Goal: Task Accomplishment & Management: Manage account settings

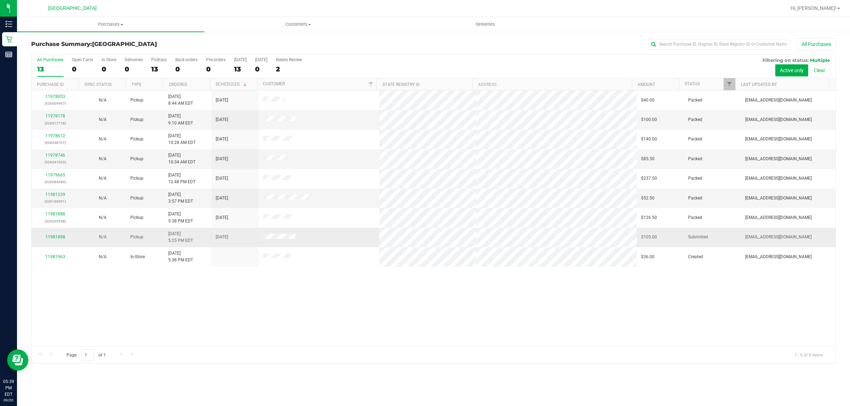
click at [48, 236] on div "11981898" at bounding box center [55, 237] width 39 height 7
click at [53, 238] on link "11981898" at bounding box center [55, 237] width 20 height 5
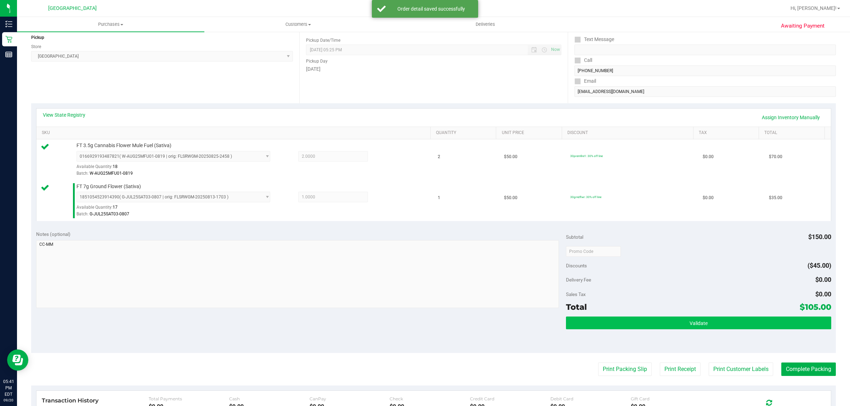
scroll to position [177, 0]
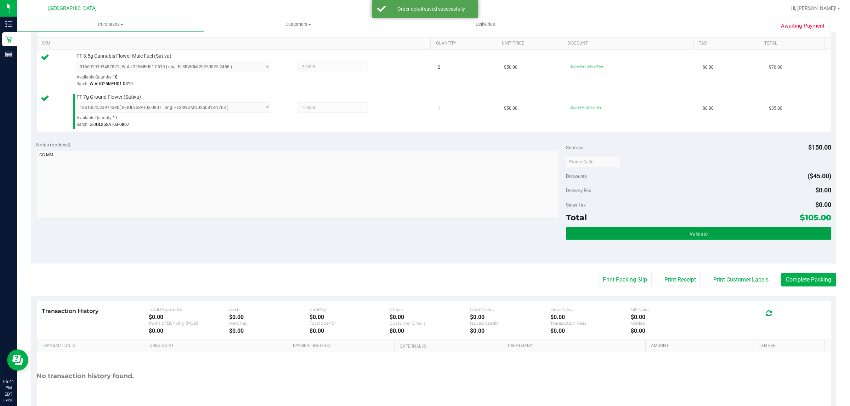
click at [669, 233] on button "Validate" at bounding box center [698, 233] width 265 height 13
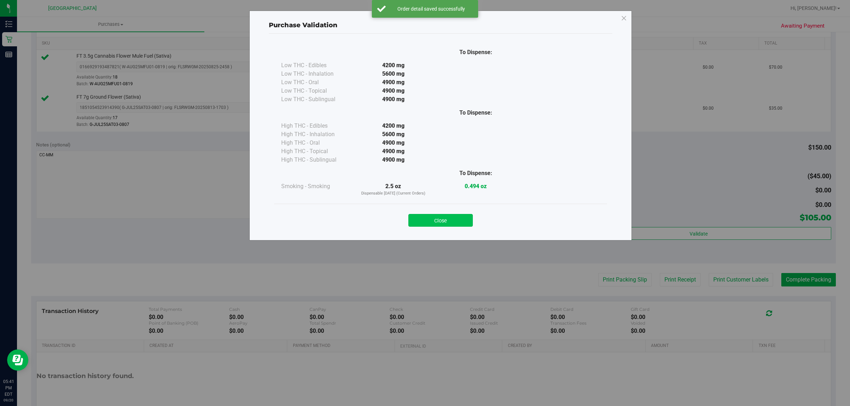
click at [456, 220] on button "Close" at bounding box center [440, 220] width 64 height 13
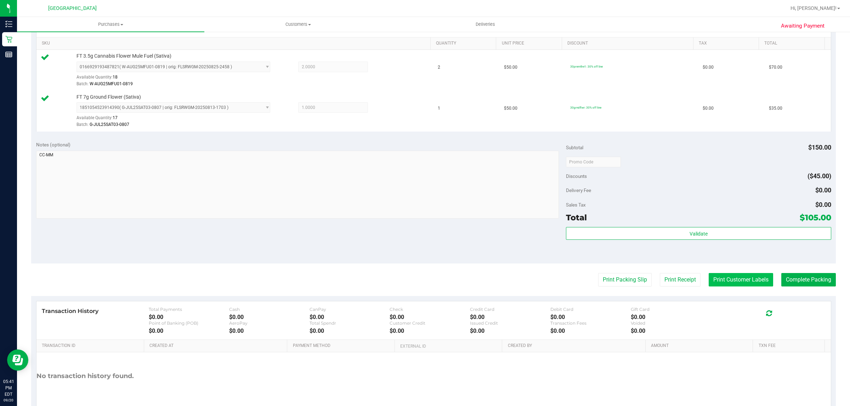
click at [745, 280] on button "Print Customer Labels" at bounding box center [740, 279] width 64 height 13
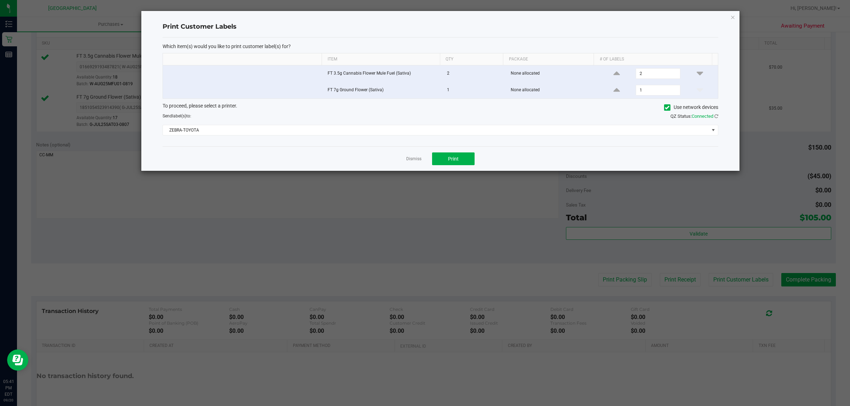
drag, startPoint x: 413, startPoint y: 162, endPoint x: 604, endPoint y: 212, distance: 197.6
click at [413, 162] on link "Dismiss" at bounding box center [413, 159] width 15 height 6
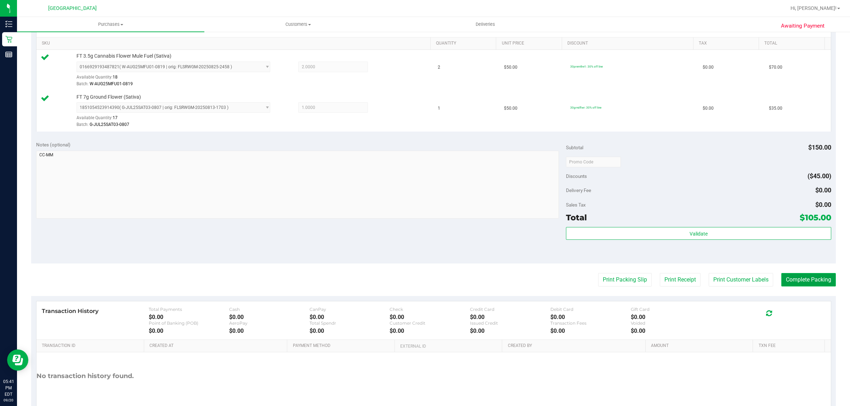
click at [795, 282] on button "Complete Packing" at bounding box center [808, 279] width 55 height 13
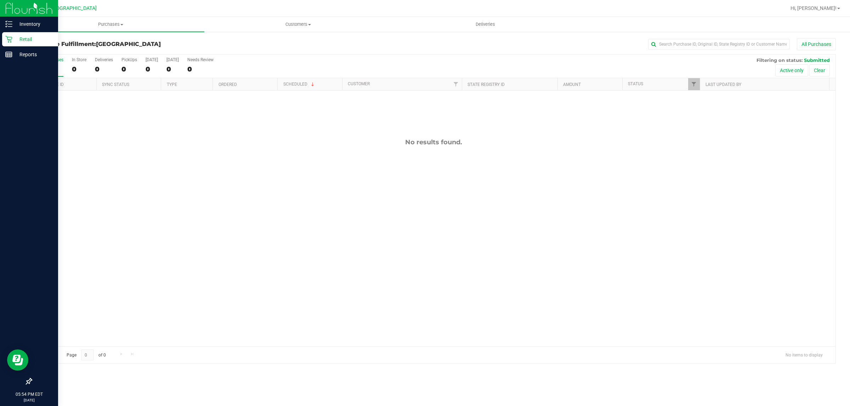
click at [17, 41] on p "Retail" at bounding box center [33, 39] width 42 height 8
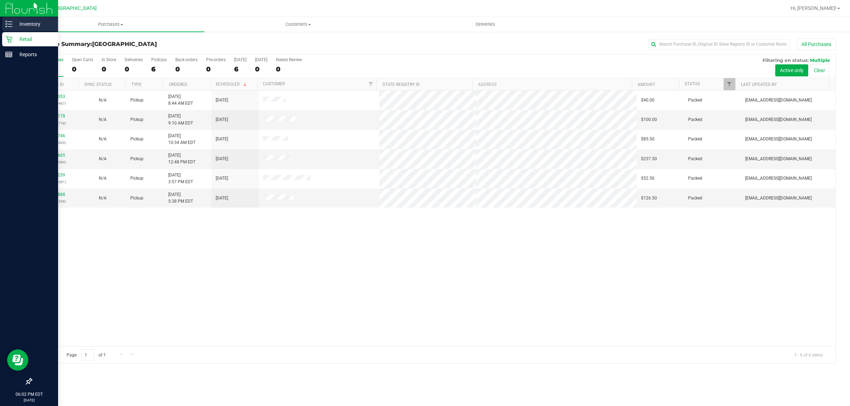
click at [29, 24] on p "Inventory" at bounding box center [33, 24] width 42 height 8
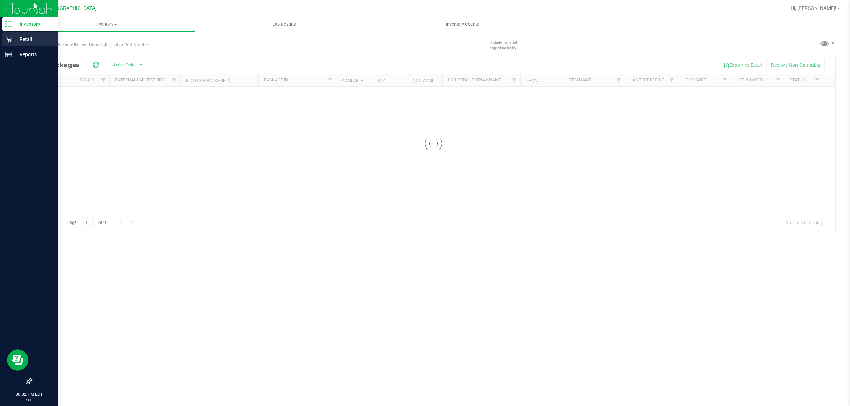
click at [30, 35] on p "Retail" at bounding box center [33, 39] width 42 height 8
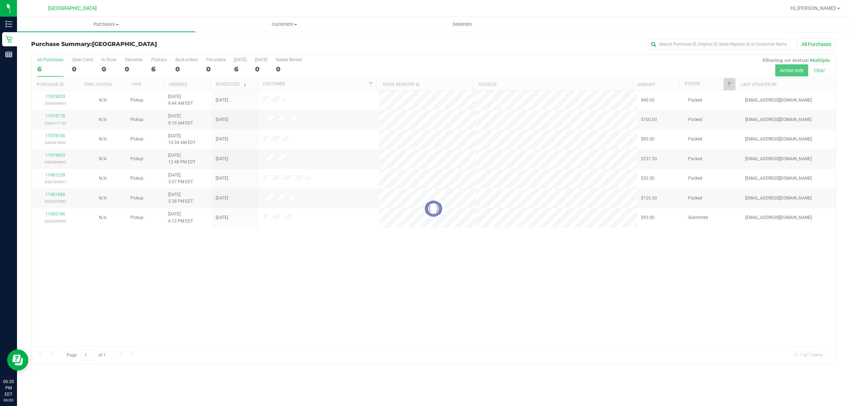
drag, startPoint x: 57, startPoint y: 213, endPoint x: 53, endPoint y: 212, distance: 4.0
click at [56, 213] on div at bounding box center [434, 209] width 804 height 309
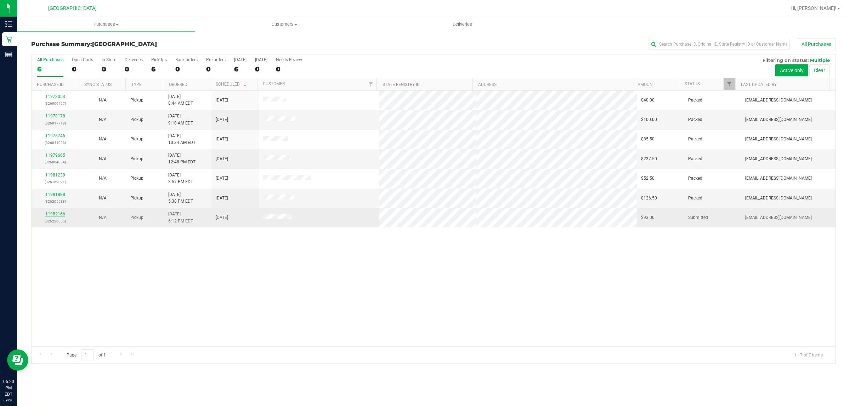
click at [56, 213] on link "11982166" at bounding box center [55, 214] width 20 height 5
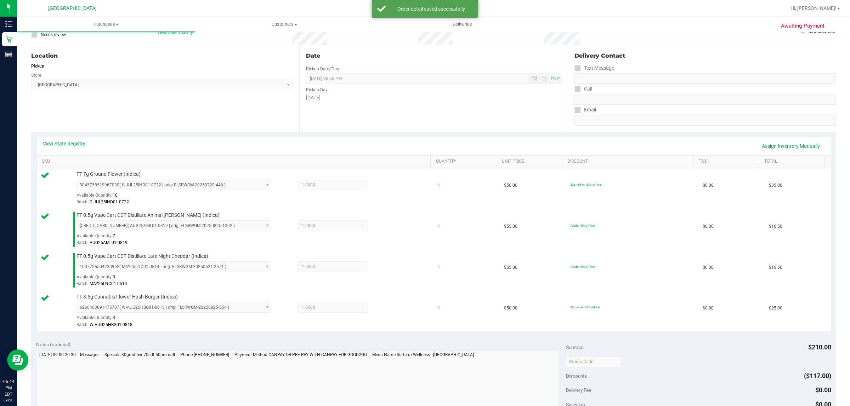
scroll to position [177, 0]
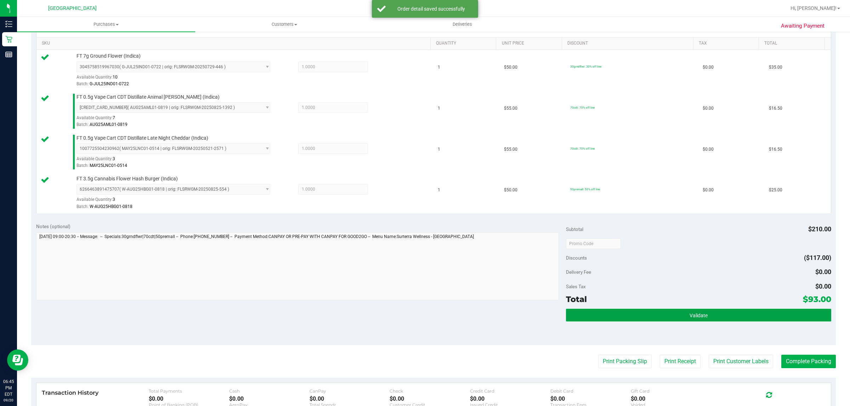
click at [652, 314] on button "Validate" at bounding box center [698, 315] width 265 height 13
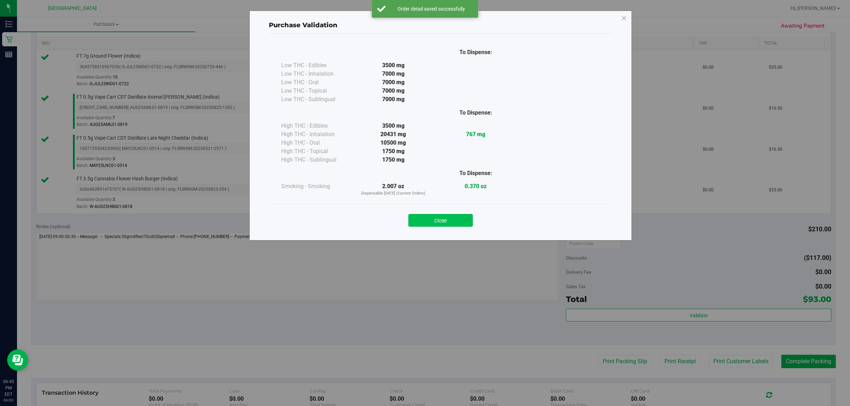
click at [450, 224] on button "Close" at bounding box center [440, 220] width 64 height 13
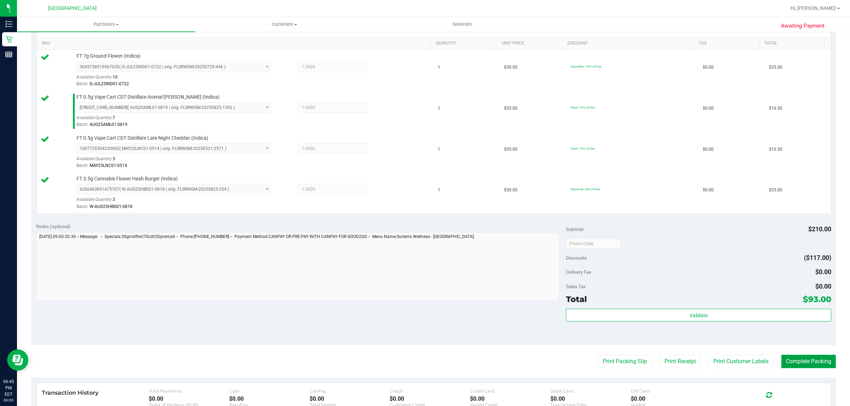
click at [804, 362] on button "Complete Packing" at bounding box center [808, 361] width 55 height 13
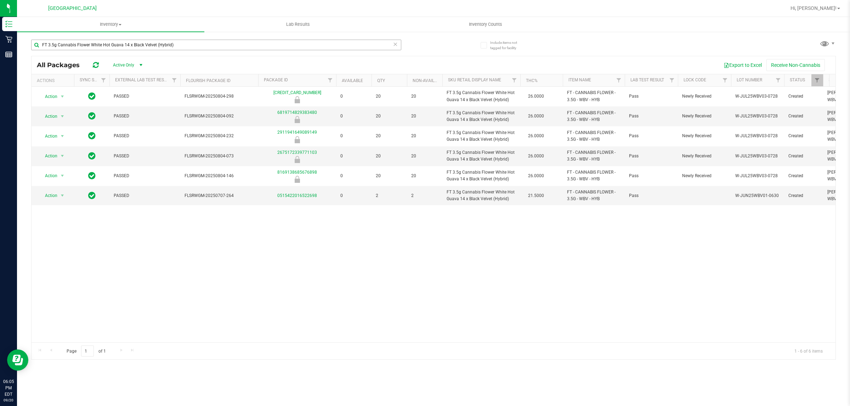
click at [168, 46] on input "FT 3.5g Cannabis Flower White Hot Guava 14 x Black Velvet (Hybrid)" at bounding box center [216, 45] width 370 height 11
click at [172, 45] on input "FT 3.5g Cannabis Flower White Hot Guava 14 x Black Velvet (Hybrid)" at bounding box center [216, 45] width 370 height 11
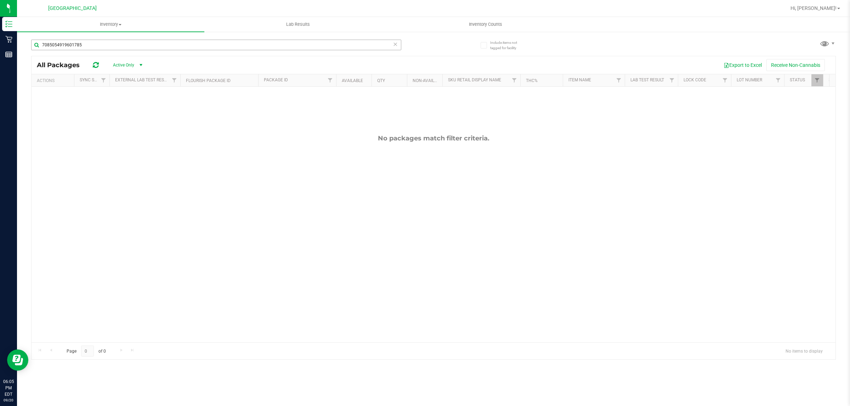
click at [183, 46] on input "7085054919601785" at bounding box center [216, 45] width 370 height 11
click at [183, 45] on input "7085054919601785" at bounding box center [216, 45] width 370 height 11
click at [199, 46] on input "rainbow pebbles" at bounding box center [216, 45] width 370 height 11
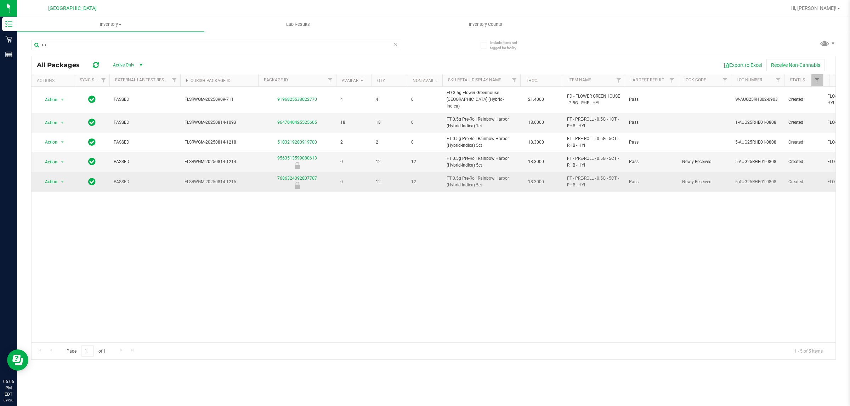
type input "r"
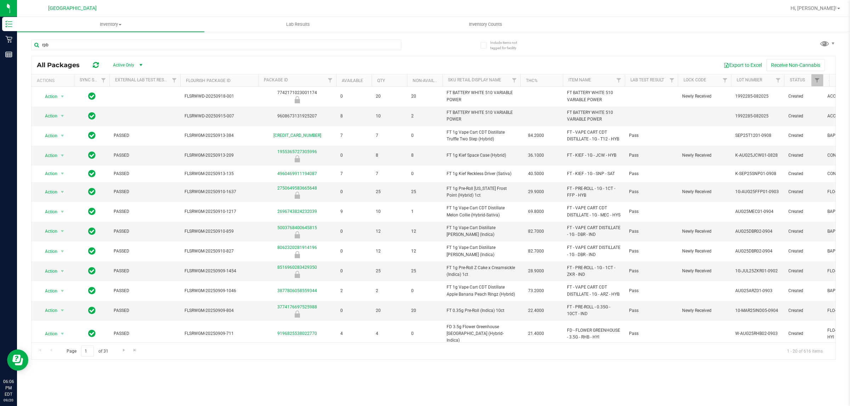
type input "rpb"
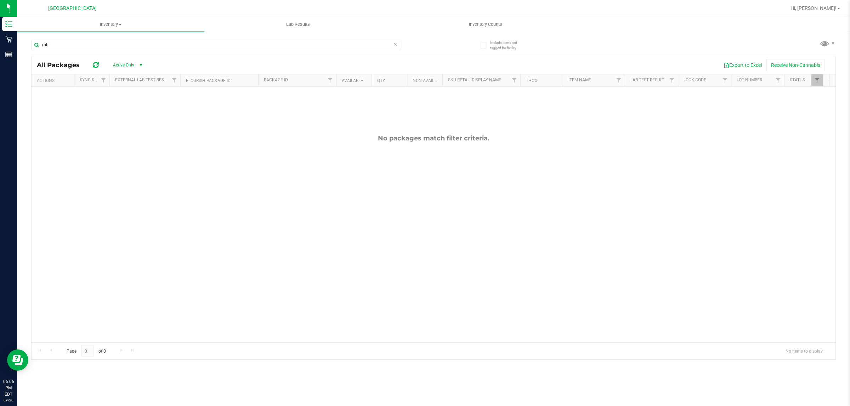
click at [396, 47] on icon at bounding box center [395, 44] width 5 height 8
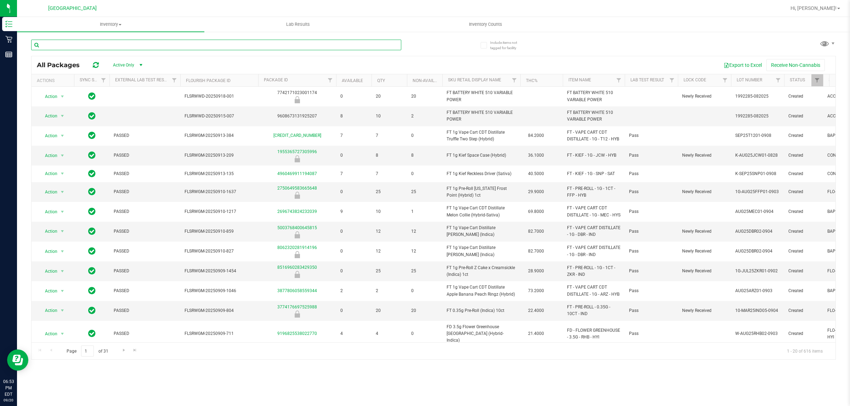
click at [322, 41] on input "text" at bounding box center [216, 45] width 370 height 11
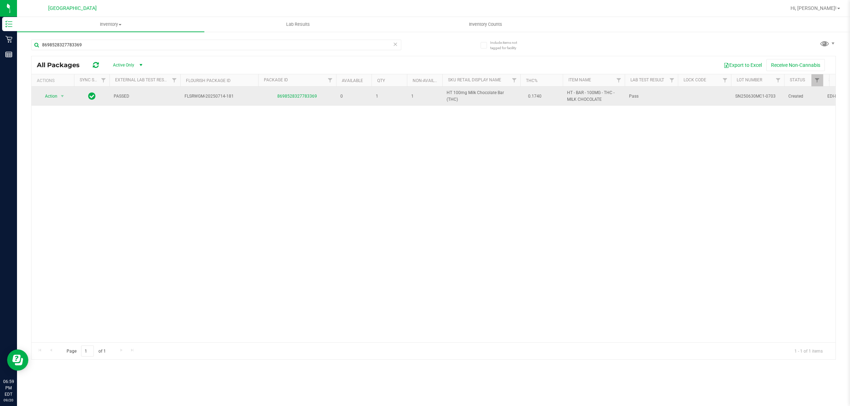
click at [491, 97] on span "HT 100mg Milk Chocolate Bar (THC)" at bounding box center [480, 96] width 69 height 13
copy td "HT 100mg Milk Chocolate Bar (THC)"
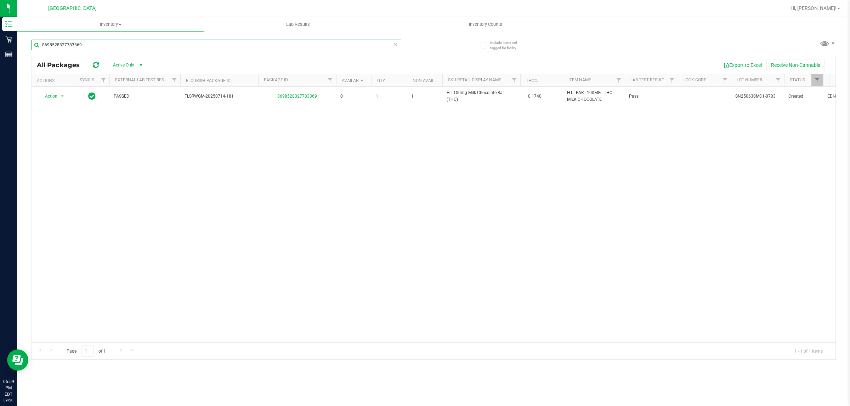
click at [332, 48] on input "8698528327783369" at bounding box center [216, 45] width 370 height 11
paste input "HT 100mg Milk Chocolate Bar (THC)"
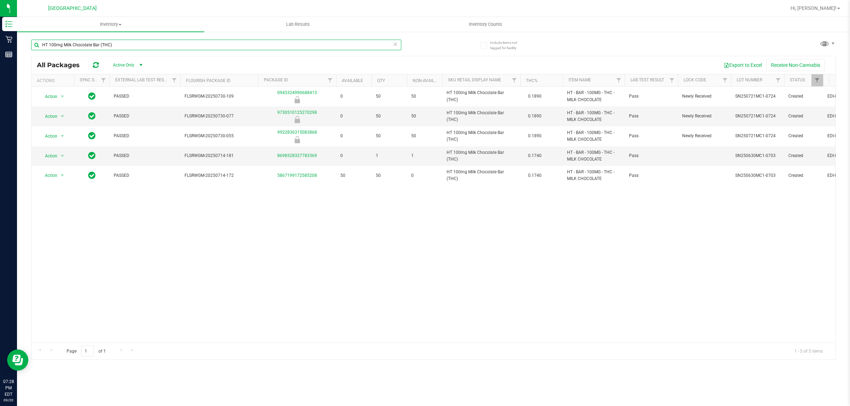
click at [237, 44] on input "HT 100mg Milk Chocolate Bar (THC)" at bounding box center [216, 45] width 370 height 11
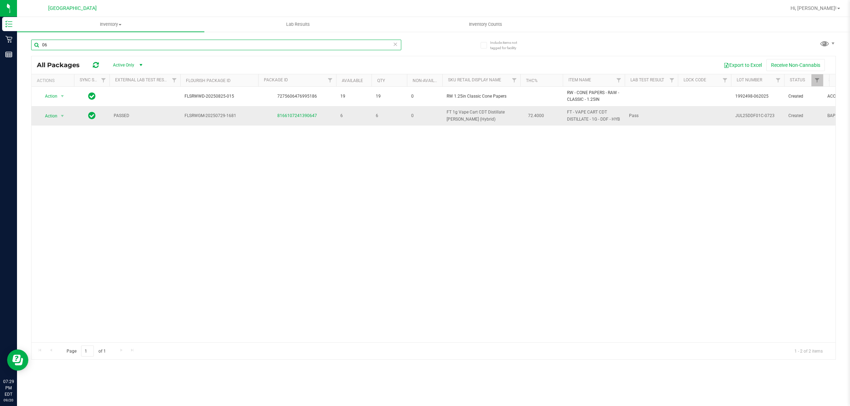
type input "0"
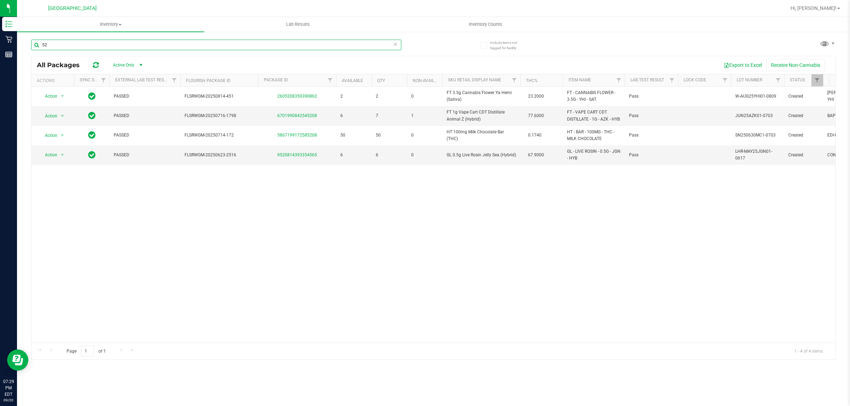
type input "5"
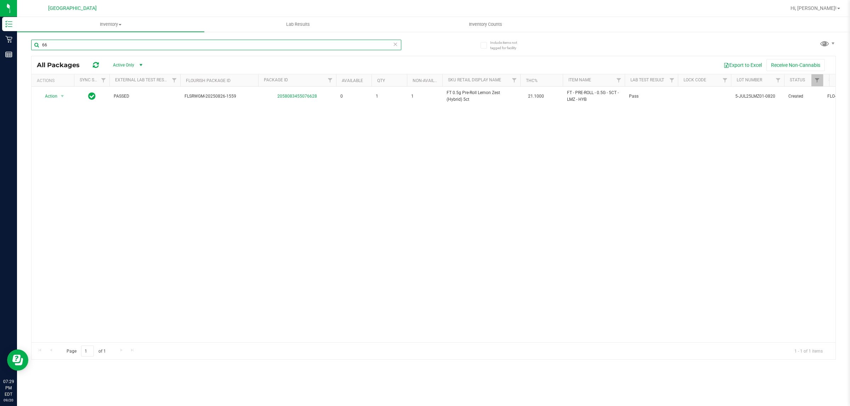
type input "6"
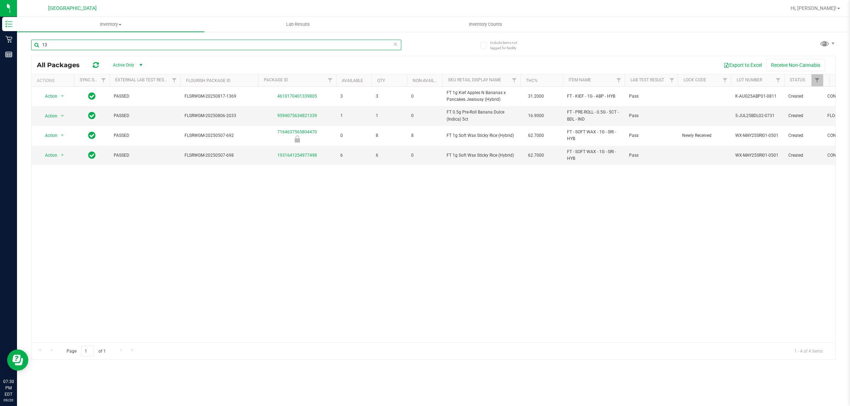
type input "1"
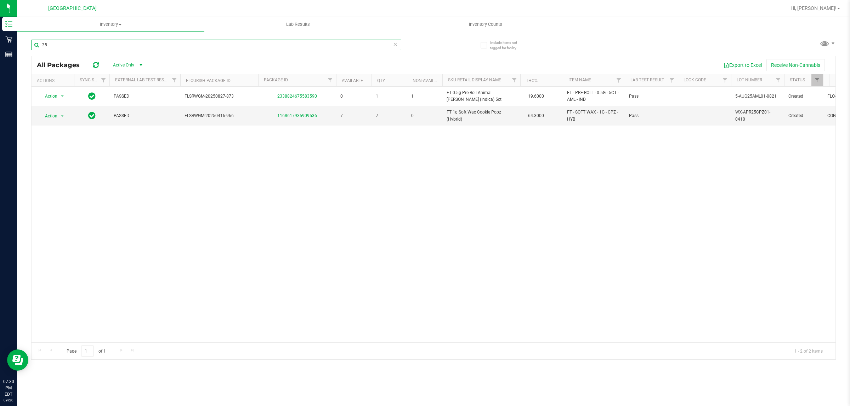
type input "3"
type input "elr"
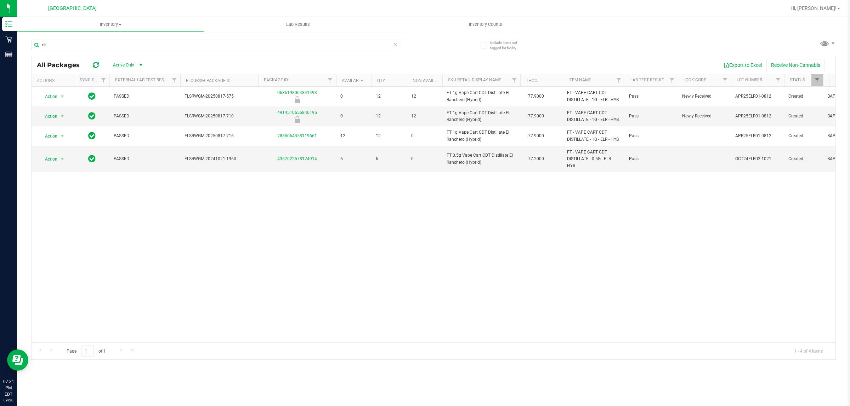
click at [396, 44] on icon at bounding box center [395, 44] width 5 height 8
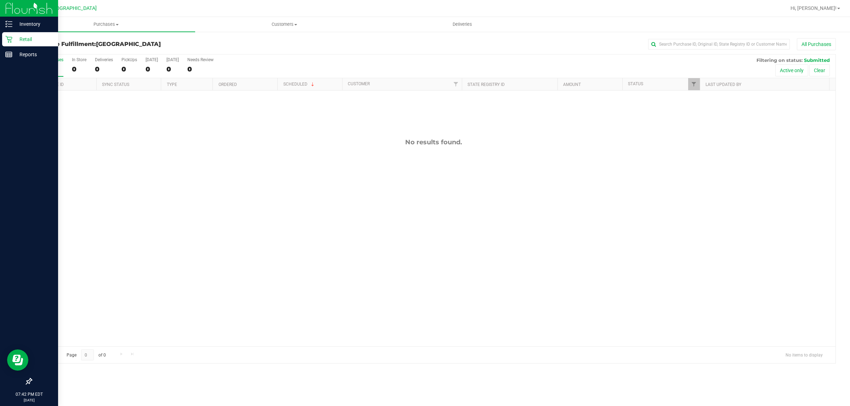
click at [11, 40] on icon at bounding box center [8, 39] width 7 height 7
click at [11, 22] on line at bounding box center [10, 22] width 4 height 0
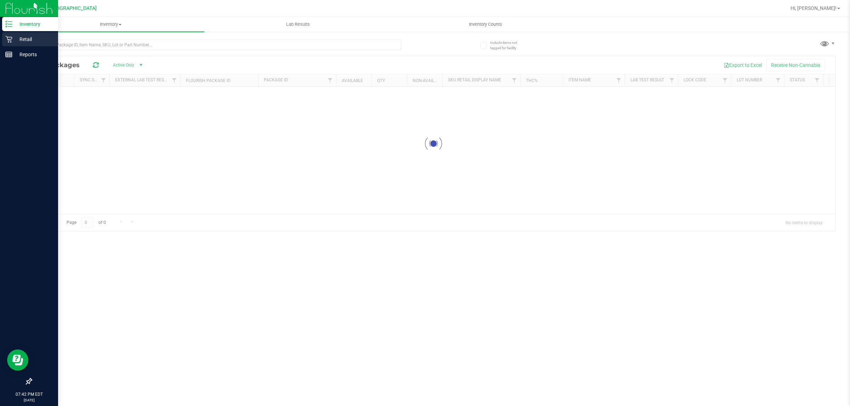
click at [2, 33] on div "Retail" at bounding box center [30, 39] width 56 height 14
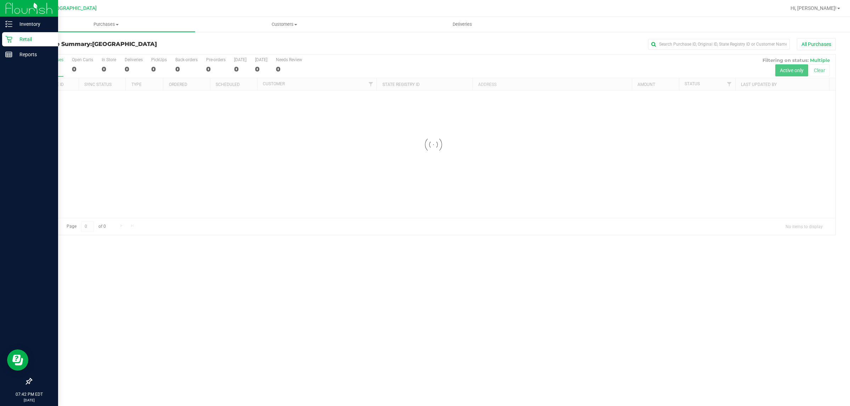
click at [9, 38] on icon at bounding box center [8, 39] width 7 height 7
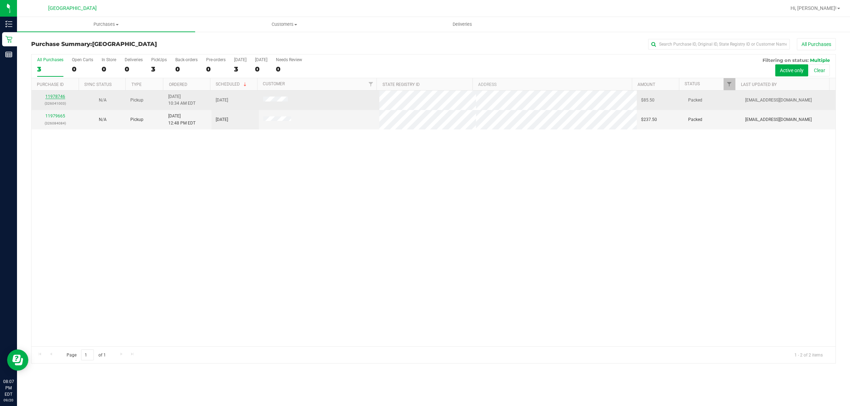
click at [58, 98] on link "11978746" at bounding box center [55, 96] width 20 height 5
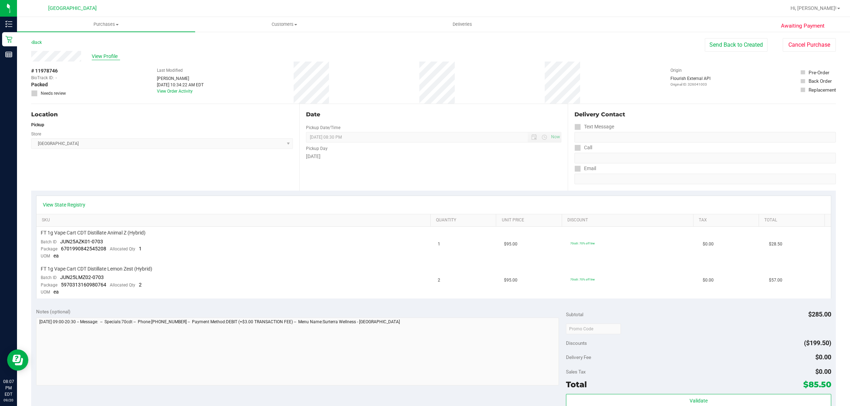
click at [103, 53] on span "View Profile" at bounding box center [106, 56] width 28 height 7
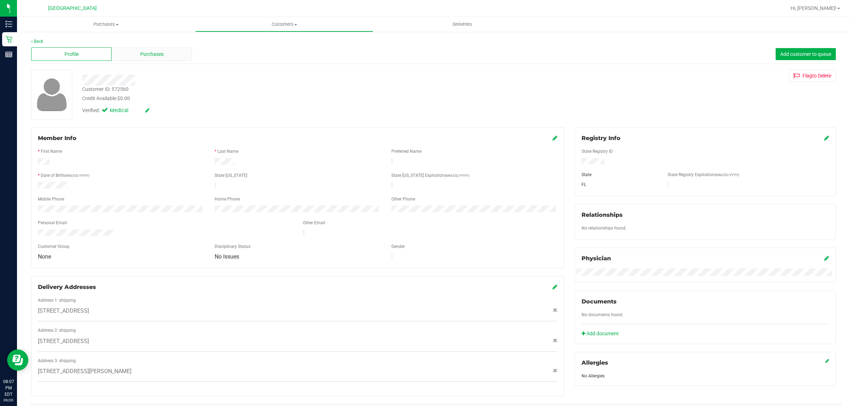
click at [146, 57] on span "Purchases" at bounding box center [151, 54] width 23 height 7
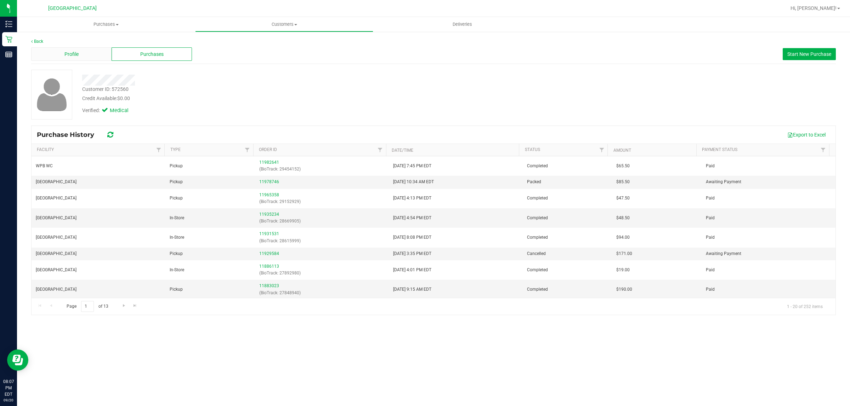
click at [43, 58] on div "Profile" at bounding box center [71, 53] width 80 height 13
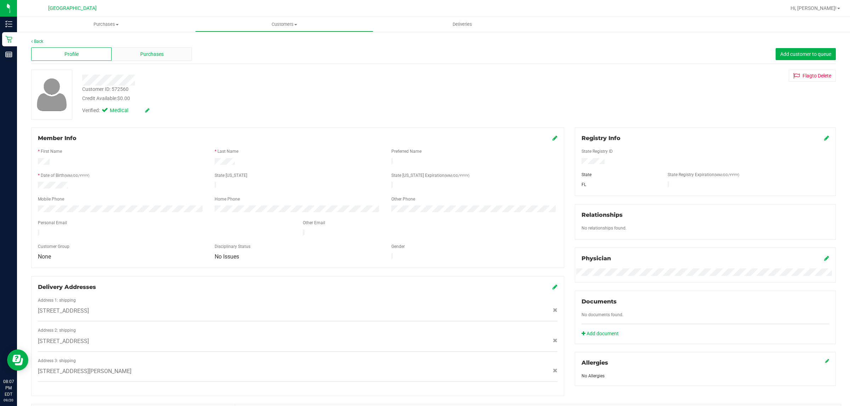
click at [137, 51] on div "Purchases" at bounding box center [152, 53] width 80 height 13
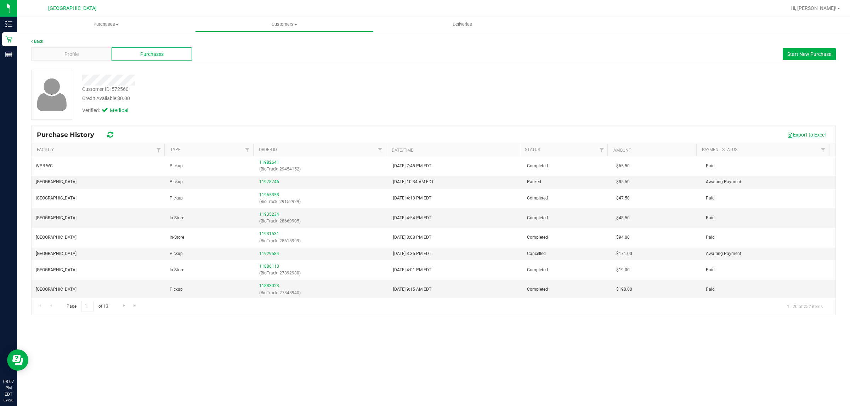
click at [35, 36] on div "Back Profile Purchases Start New Purchase Customer ID: 572560 Credit Available:…" at bounding box center [433, 176] width 833 height 291
click at [35, 40] on link "Back" at bounding box center [37, 41] width 12 height 5
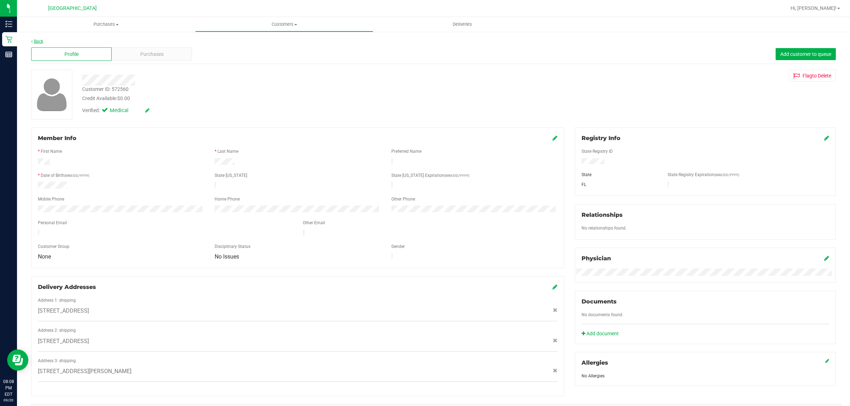
click at [36, 40] on link "Back" at bounding box center [37, 41] width 12 height 5
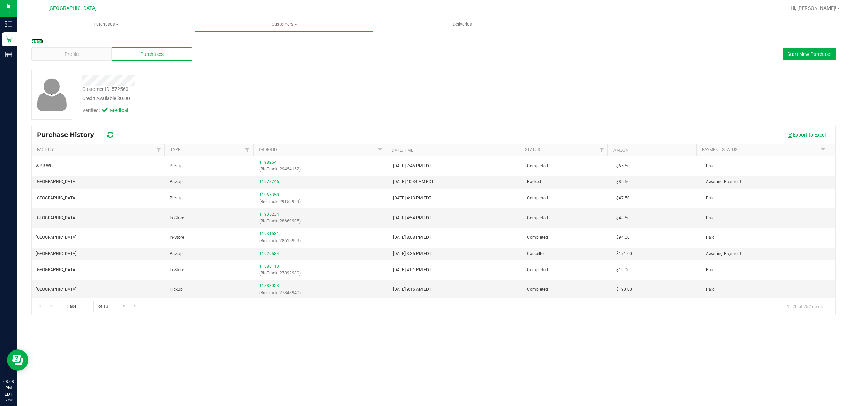
click at [36, 40] on link "Back" at bounding box center [37, 41] width 12 height 5
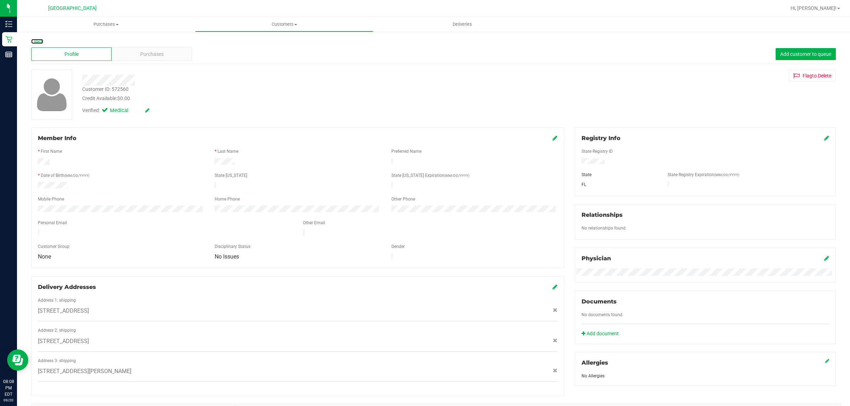
click at [36, 40] on link "Back" at bounding box center [37, 41] width 12 height 5
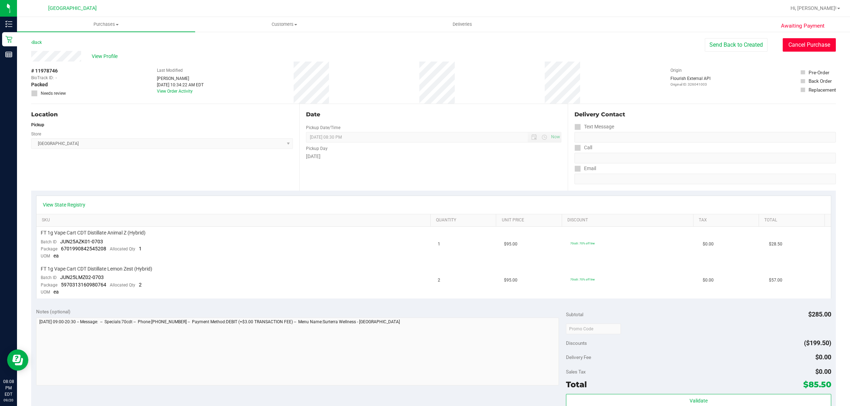
click at [799, 48] on button "Cancel Purchase" at bounding box center [808, 44] width 53 height 13
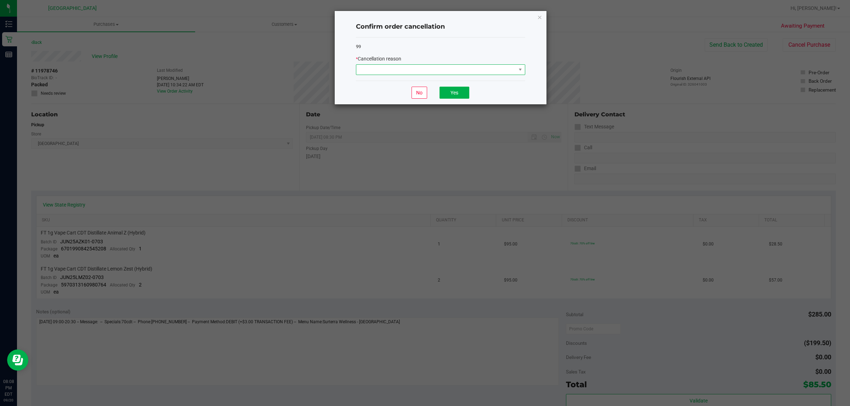
click at [494, 73] on span at bounding box center [436, 70] width 160 height 10
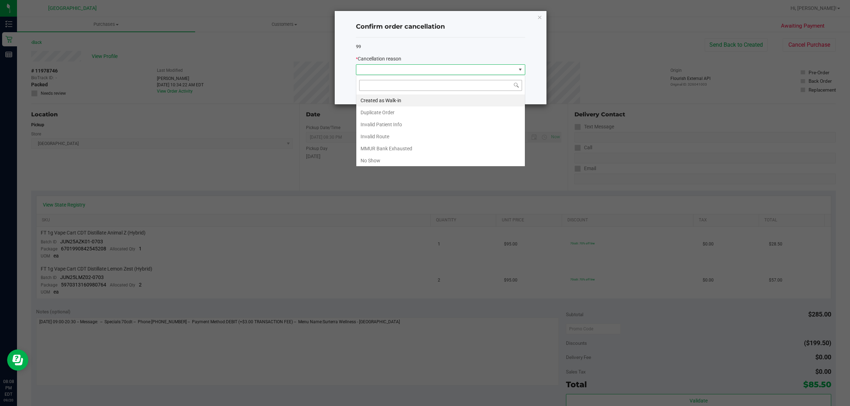
scroll to position [11, 169]
click at [381, 159] on li "No Show" at bounding box center [440, 161] width 168 height 12
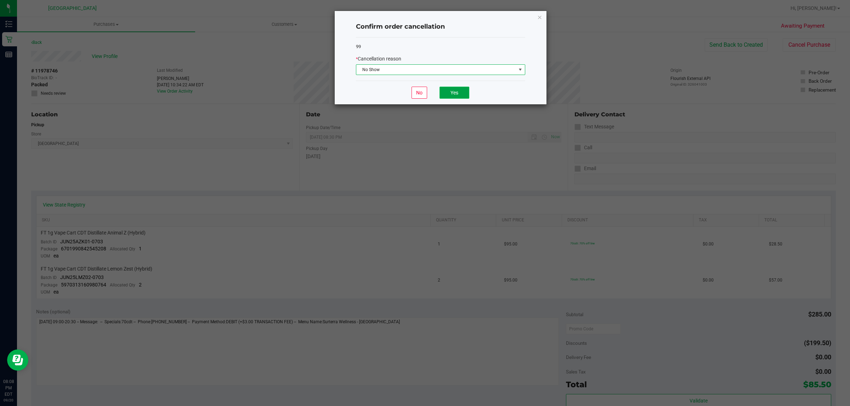
click at [456, 92] on button "Yes" at bounding box center [454, 93] width 30 height 12
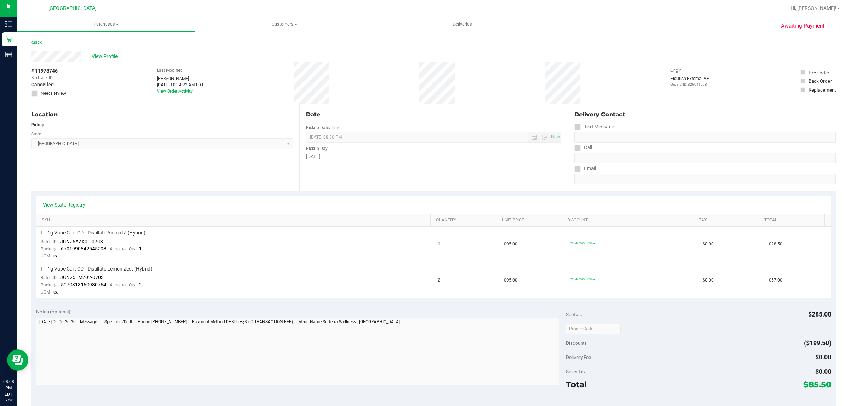
click at [37, 41] on link "Back" at bounding box center [36, 42] width 11 height 5
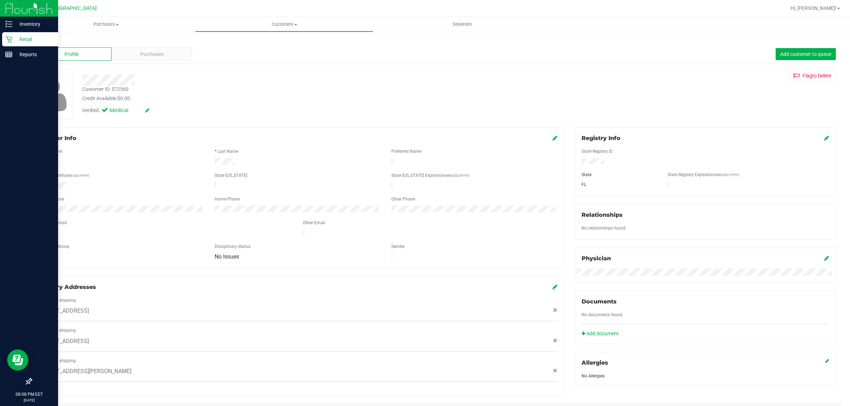
click at [11, 38] on icon at bounding box center [8, 39] width 7 height 7
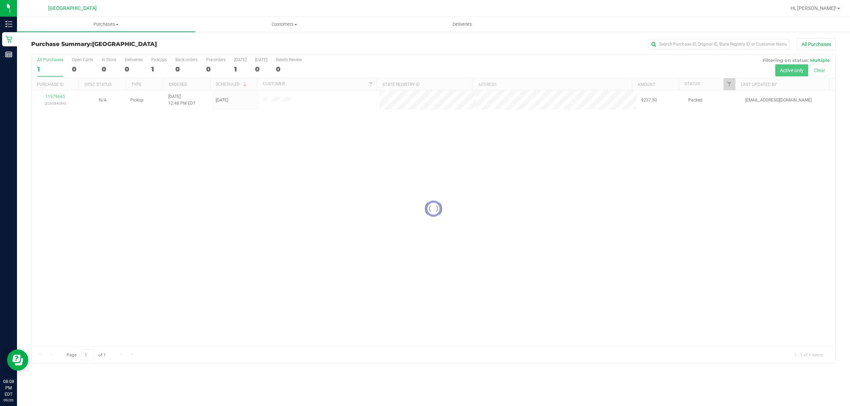
click at [54, 98] on div at bounding box center [434, 209] width 804 height 309
click at [55, 96] on link "11979665" at bounding box center [55, 96] width 20 height 5
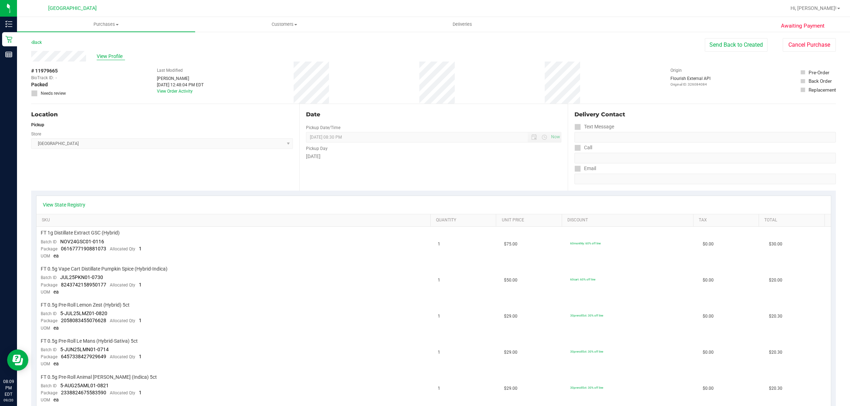
click at [115, 54] on span "View Profile" at bounding box center [111, 56] width 28 height 7
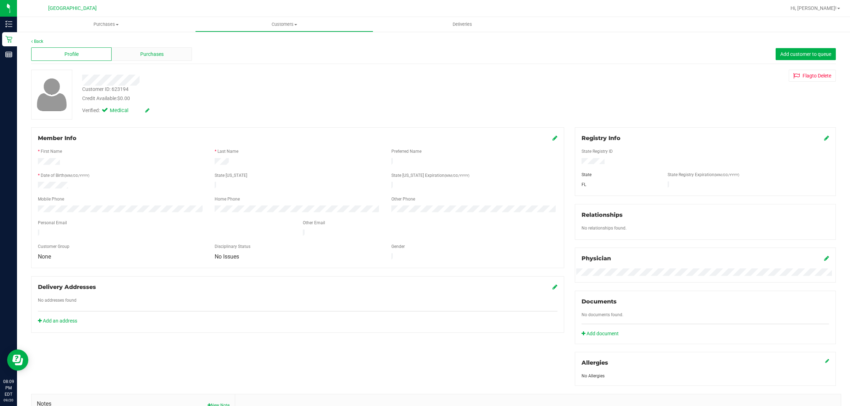
click at [172, 57] on div "Purchases" at bounding box center [152, 53] width 80 height 13
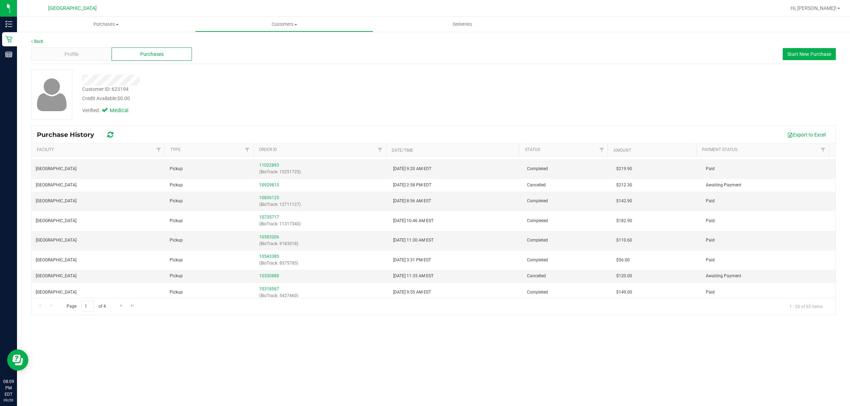
scroll to position [6, 0]
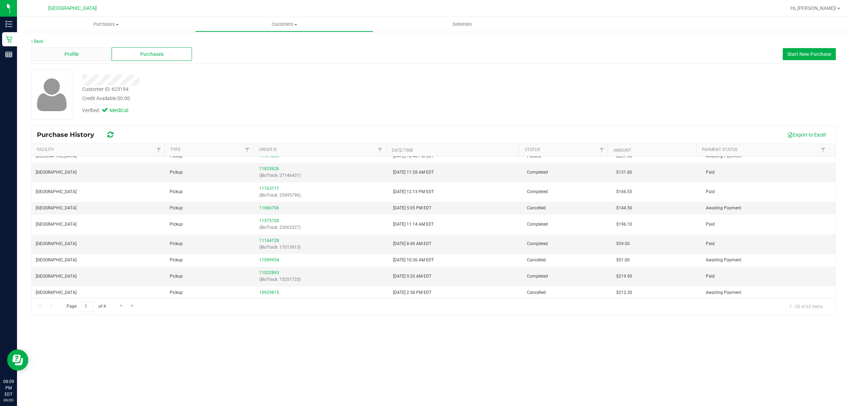
click at [82, 53] on div "Profile" at bounding box center [71, 53] width 80 height 13
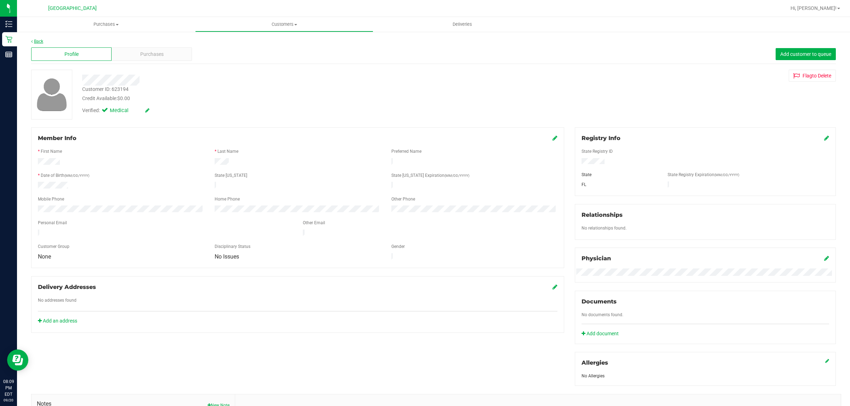
click at [40, 39] on link "Back" at bounding box center [37, 41] width 12 height 5
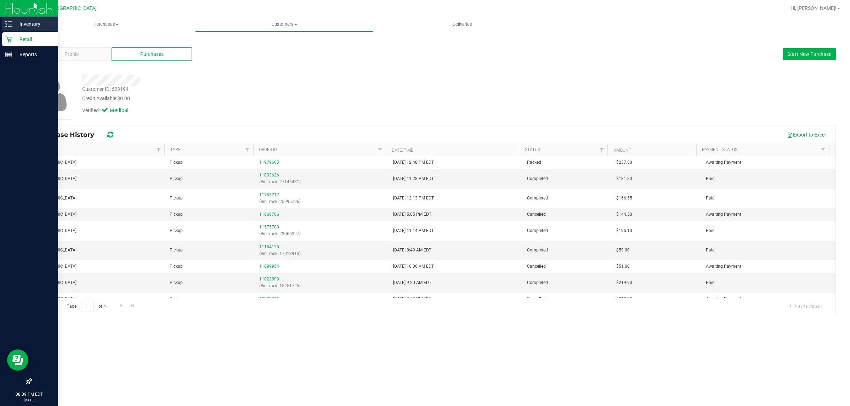
click at [8, 30] on div "Inventory" at bounding box center [30, 24] width 56 height 14
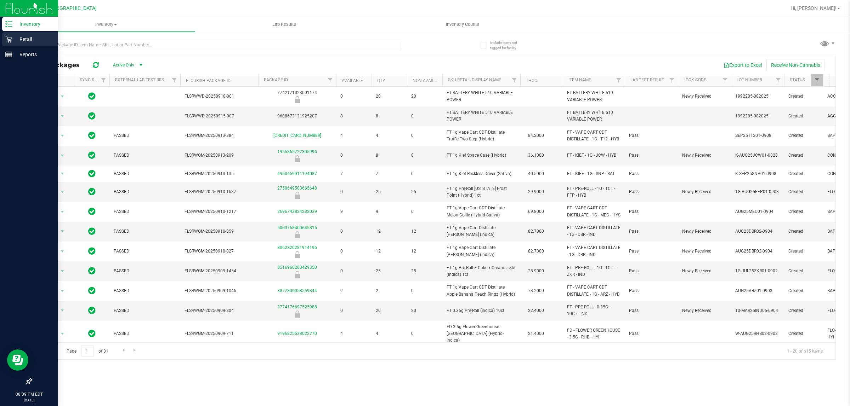
click at [7, 34] on div "Retail" at bounding box center [30, 39] width 56 height 14
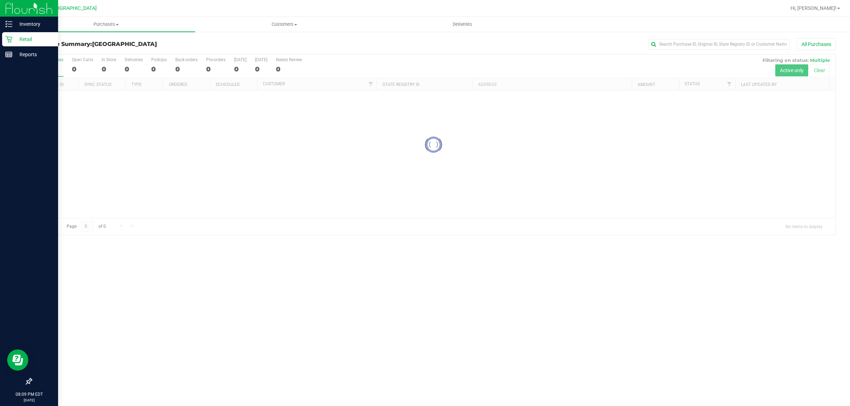
click at [9, 34] on div "Retail" at bounding box center [30, 39] width 56 height 14
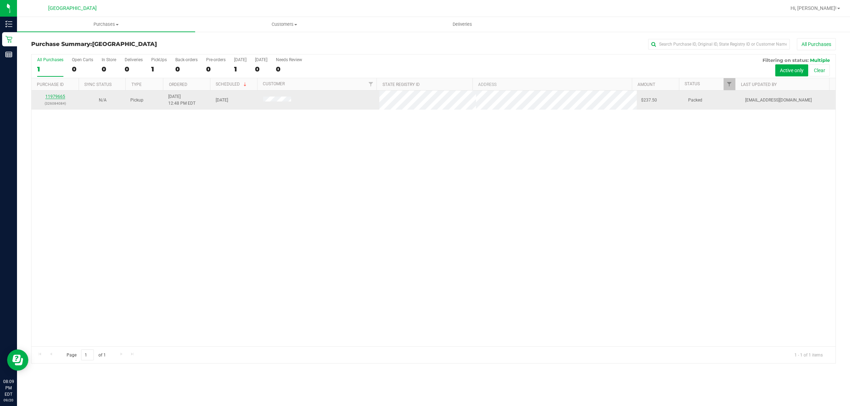
click at [54, 95] on link "11979665" at bounding box center [55, 96] width 20 height 5
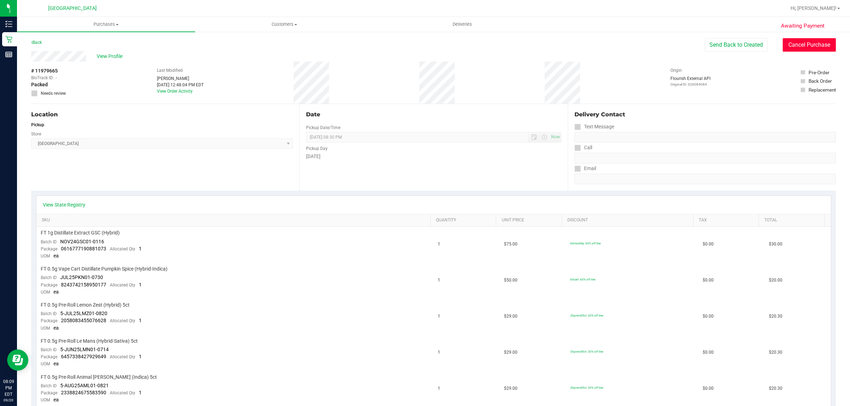
click at [805, 44] on button "Cancel Purchase" at bounding box center [808, 44] width 53 height 13
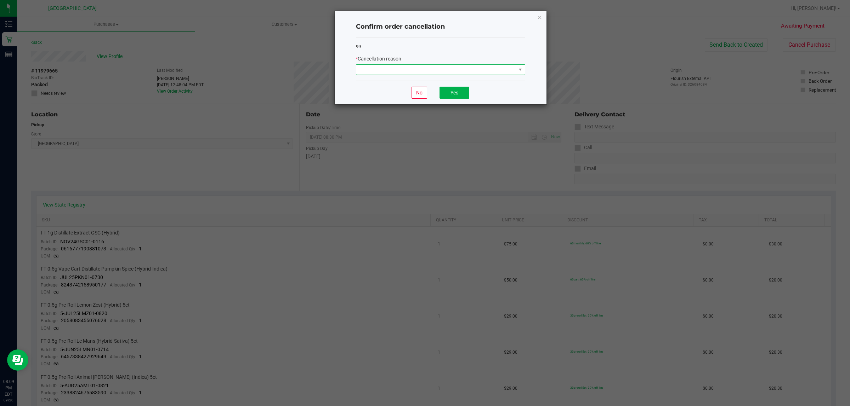
click at [464, 72] on span at bounding box center [436, 70] width 160 height 10
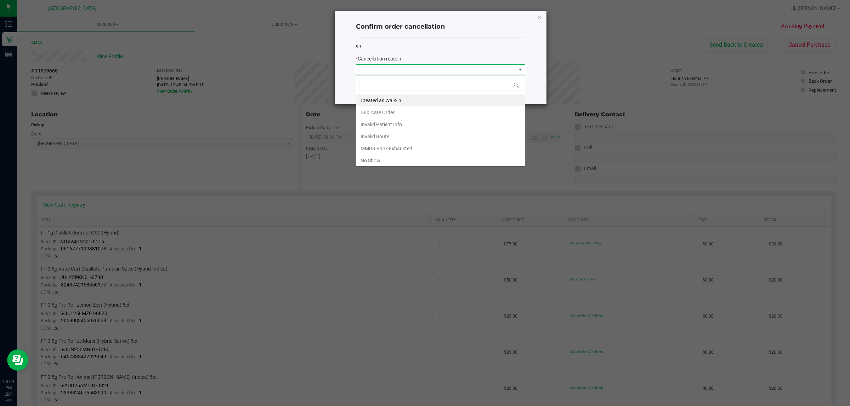
scroll to position [11, 169]
drag, startPoint x: 386, startPoint y: 158, endPoint x: 422, endPoint y: 129, distance: 45.6
click at [387, 158] on li "No Show" at bounding box center [440, 161] width 168 height 12
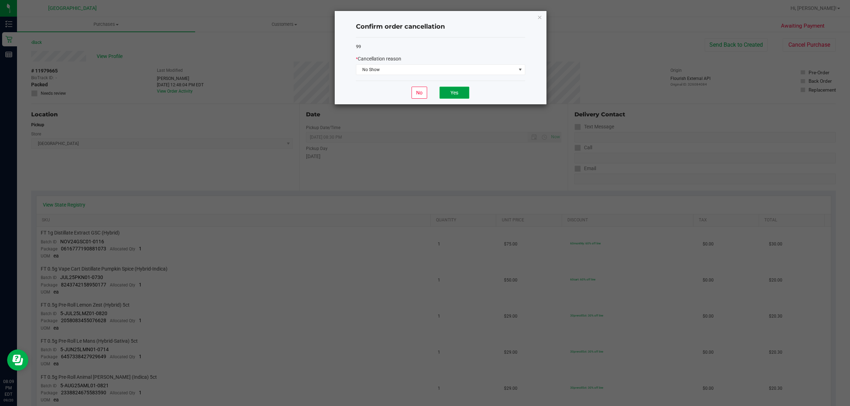
click at [454, 93] on button "Yes" at bounding box center [454, 93] width 30 height 12
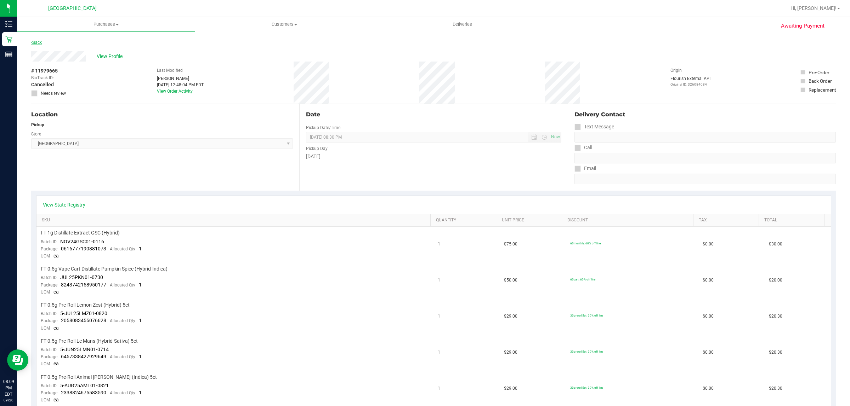
click at [35, 43] on link "Back" at bounding box center [36, 42] width 11 height 5
